Goal: Check status: Check status

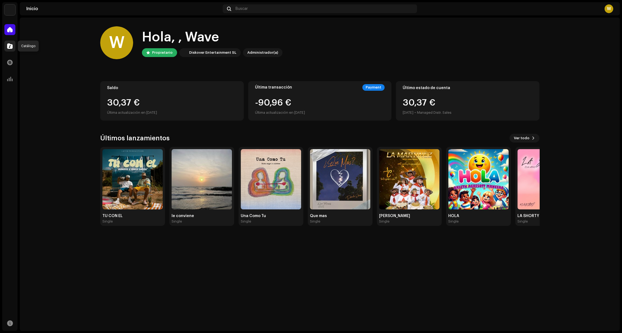
click at [12, 46] on span at bounding box center [9, 46] width 5 height 4
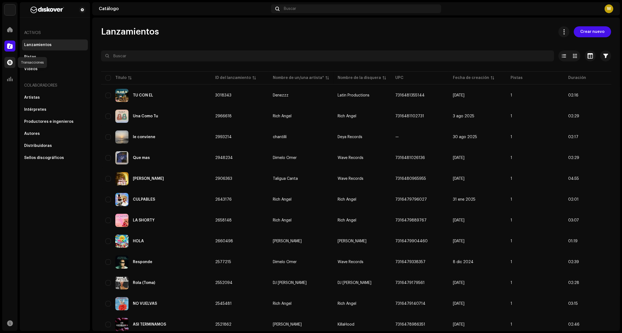
click at [12, 60] on span at bounding box center [9, 62] width 5 height 4
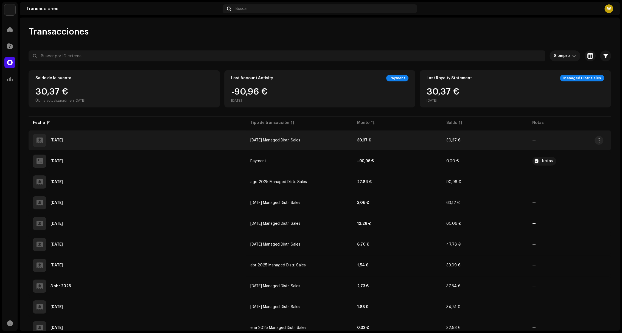
click at [113, 141] on div "[DATE]" at bounding box center [137, 140] width 208 height 13
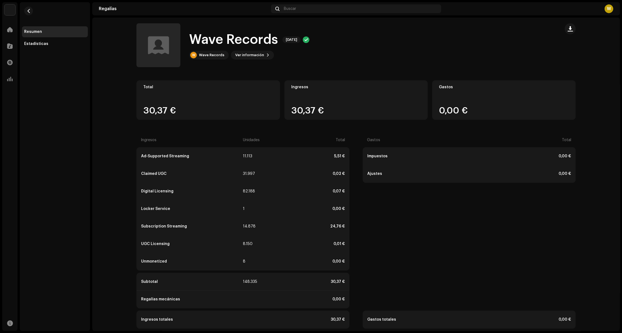
scroll to position [9, 0]
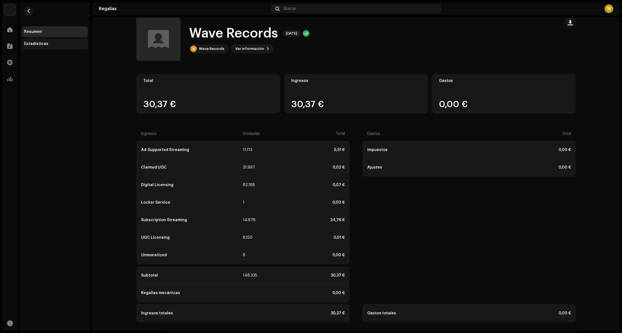
click at [39, 44] on div "Estadísticas" at bounding box center [36, 44] width 24 height 4
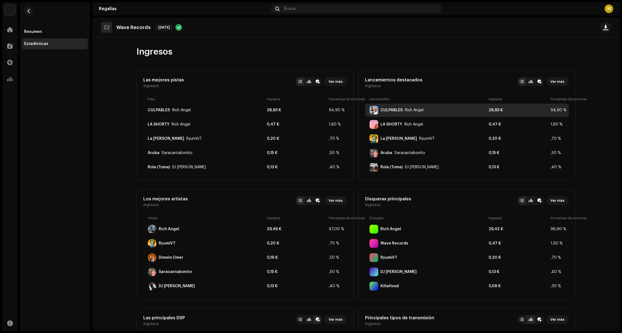
click at [443, 112] on div "CULPABLES Rich Angel" at bounding box center [427, 110] width 117 height 9
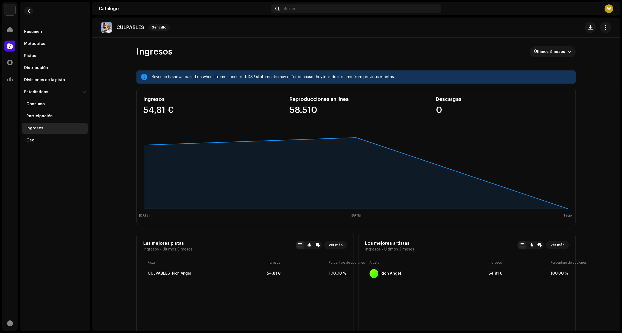
click at [30, 15] on re-m-nav-back at bounding box center [28, 14] width 13 height 24
click at [28, 13] on span "button" at bounding box center [29, 11] width 4 height 4
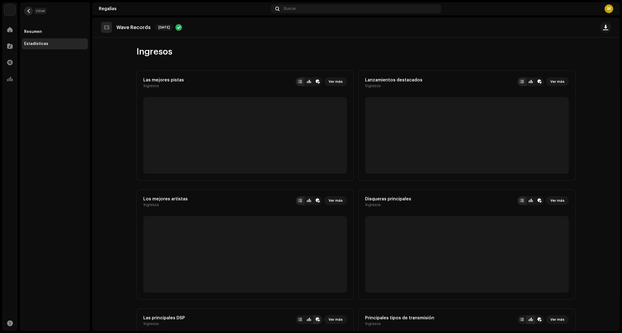
click at [28, 13] on span "button" at bounding box center [29, 11] width 4 height 4
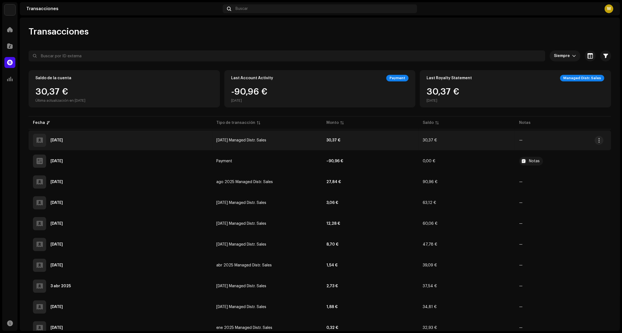
click at [110, 140] on div "[DATE]" at bounding box center [120, 140] width 174 height 13
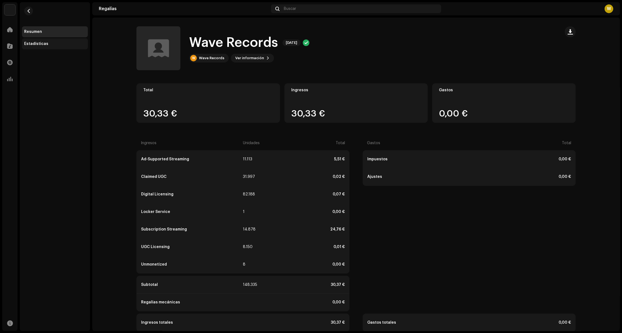
click at [57, 42] on div "Estadísticas" at bounding box center [54, 44] width 61 height 4
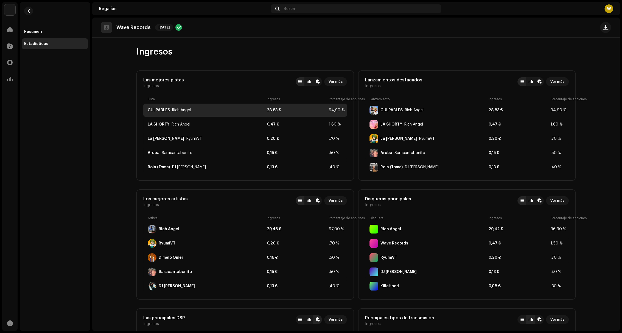
click at [235, 111] on div "CULPABLES Rich Angel" at bounding box center [206, 110] width 117 height 4
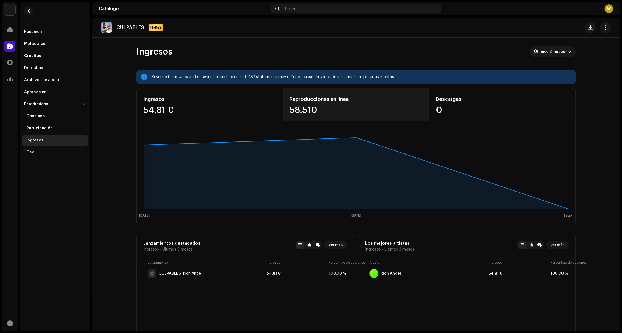
click at [328, 113] on div "58.510" at bounding box center [355, 110] width 133 height 9
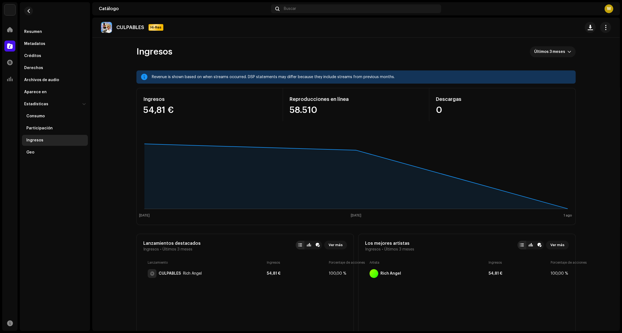
click at [27, 11] on span "button" at bounding box center [29, 11] width 4 height 4
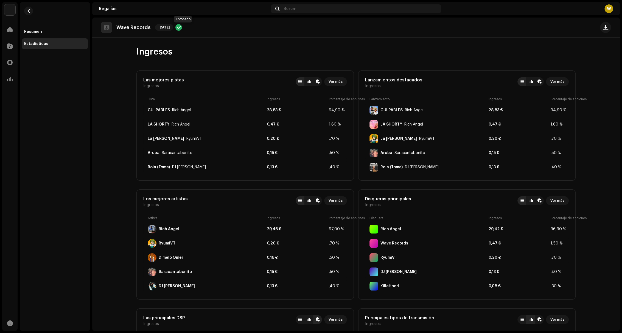
drag, startPoint x: 183, startPoint y: 74, endPoint x: 184, endPoint y: 29, distance: 45.0
